Goal: Information Seeking & Learning: Find specific fact

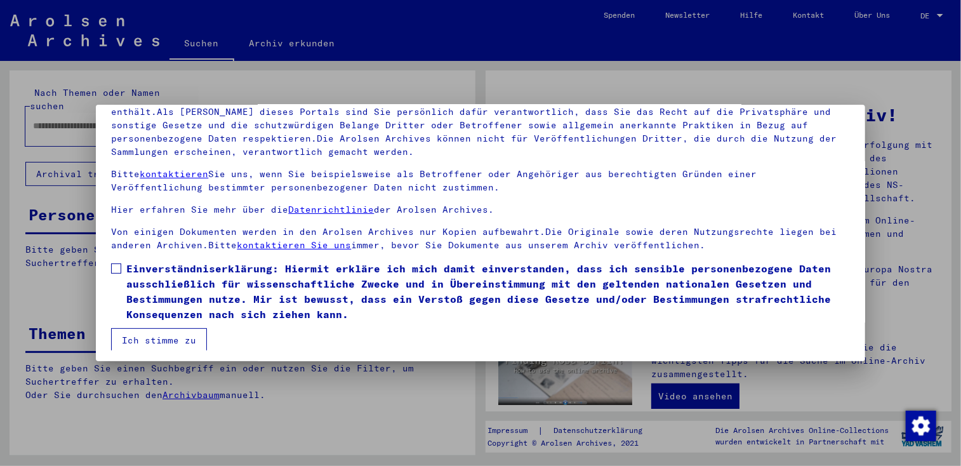
scroll to position [110, 0]
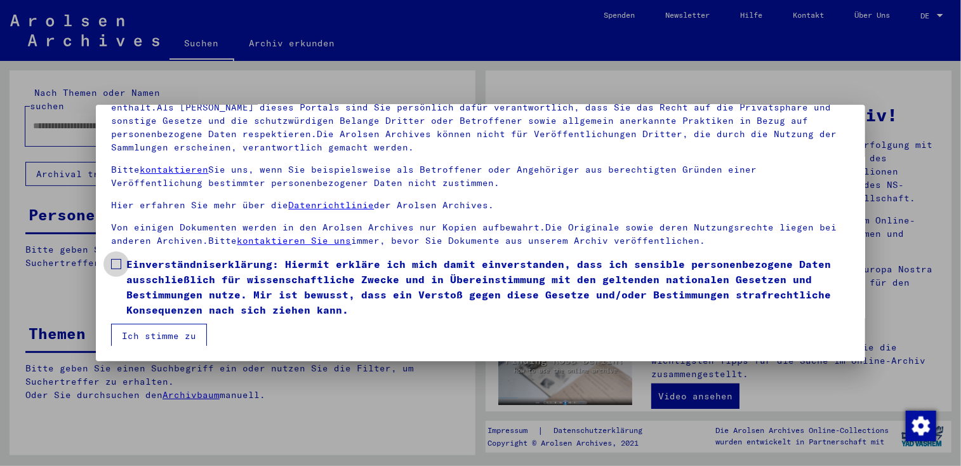
click at [114, 266] on span at bounding box center [116, 264] width 10 height 10
click at [152, 336] on button "Ich stimme zu" at bounding box center [159, 336] width 96 height 24
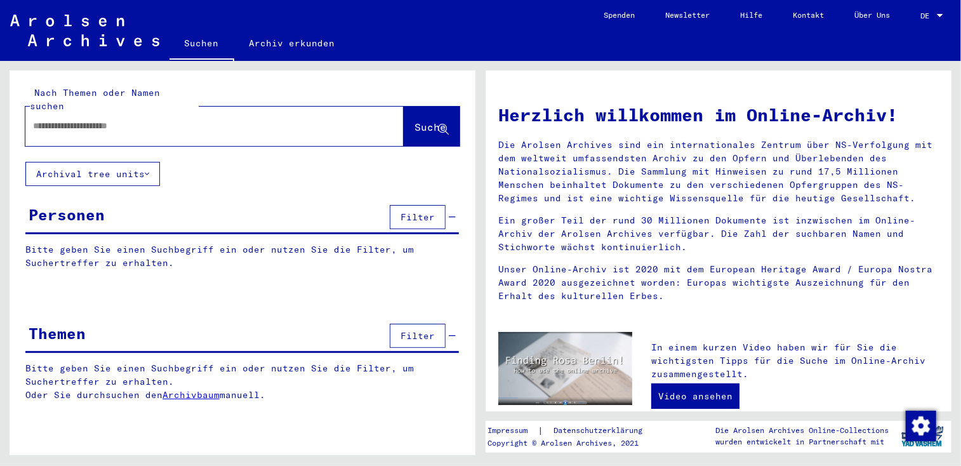
click at [194, 119] on input "text" at bounding box center [199, 125] width 332 height 13
type input "**********"
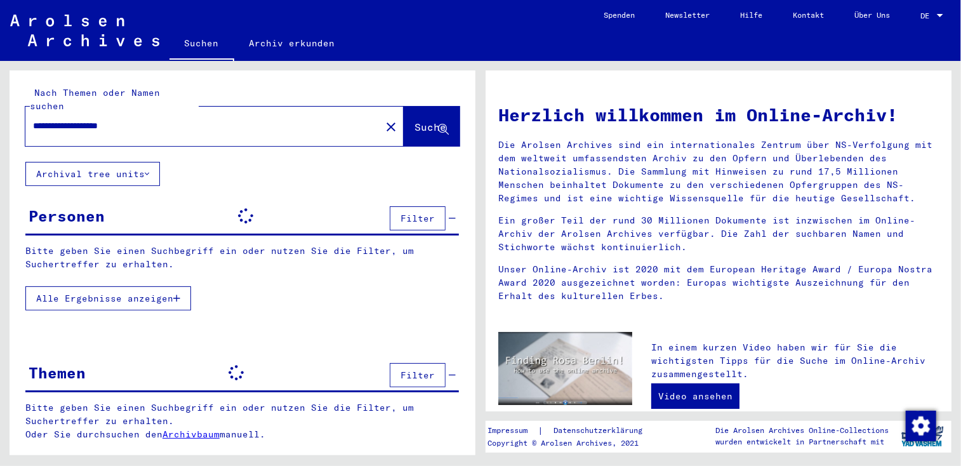
click at [183, 286] on button "Alle Ergebnisse anzeigen" at bounding box center [108, 298] width 166 height 24
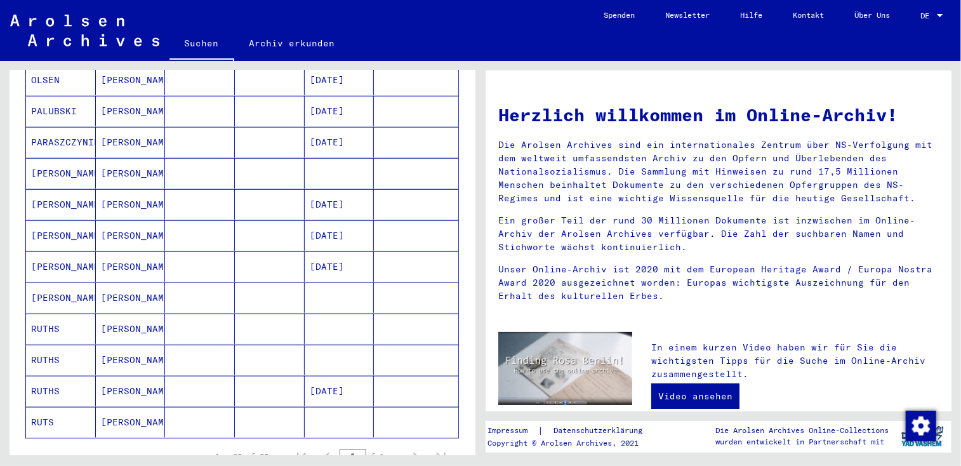
scroll to position [457, 0]
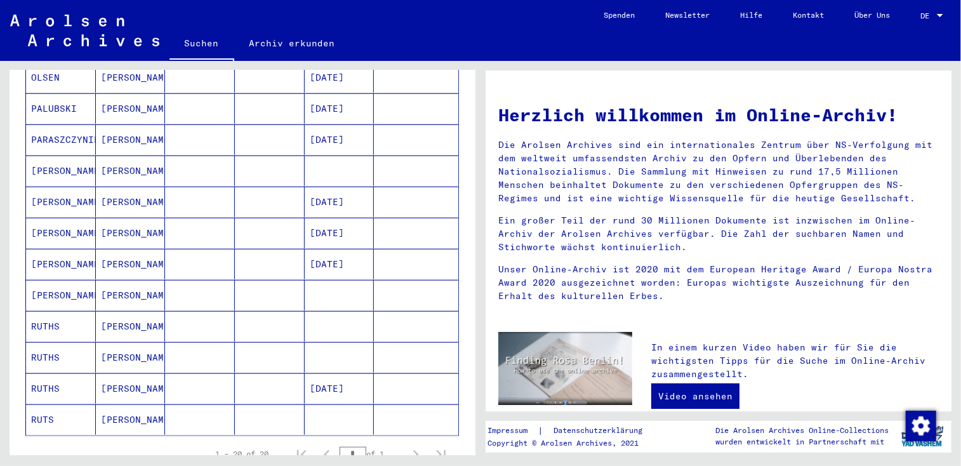
click at [102, 280] on mat-cell "[PERSON_NAME]" at bounding box center [131, 295] width 70 height 30
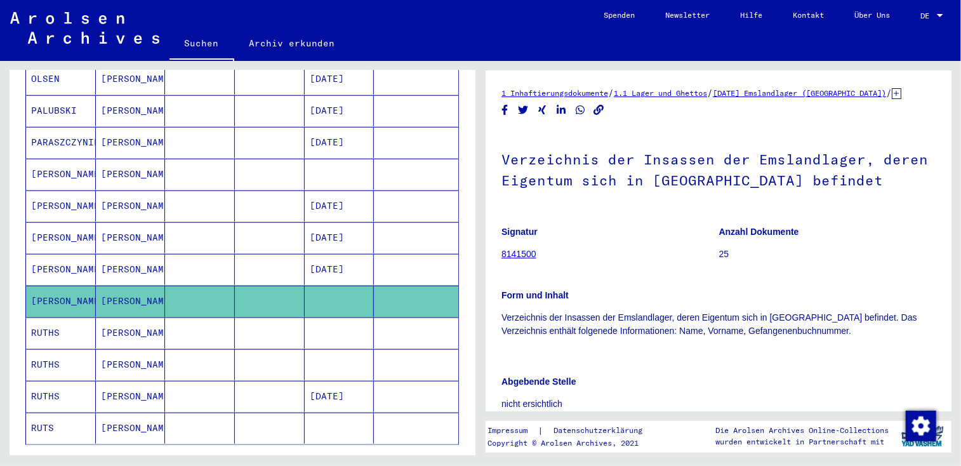
click at [952, 382] on div "1 Inhaftierungsdokumente / 1.1 Lager und Ghettos / [DATE] Emslandlager ([GEOGRA…" at bounding box center [721, 258] width 480 height 394
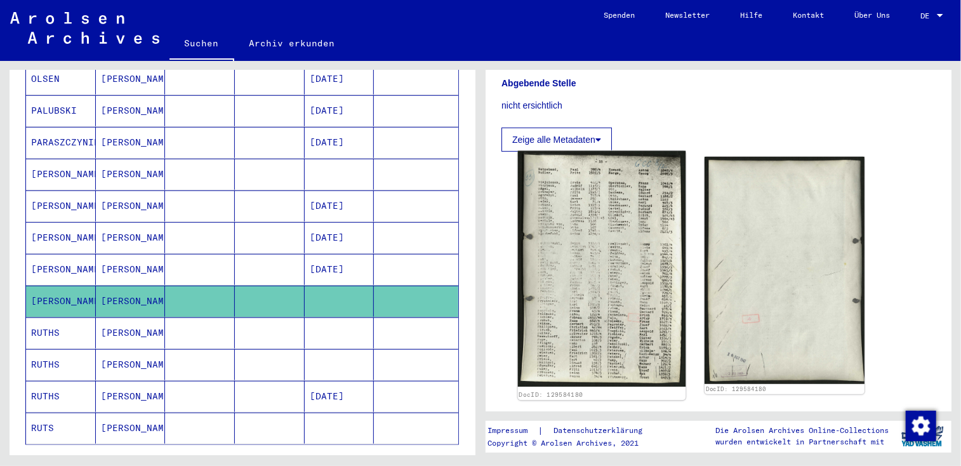
click at [582, 314] on img at bounding box center [602, 269] width 168 height 236
